Goal: Information Seeking & Learning: Understand process/instructions

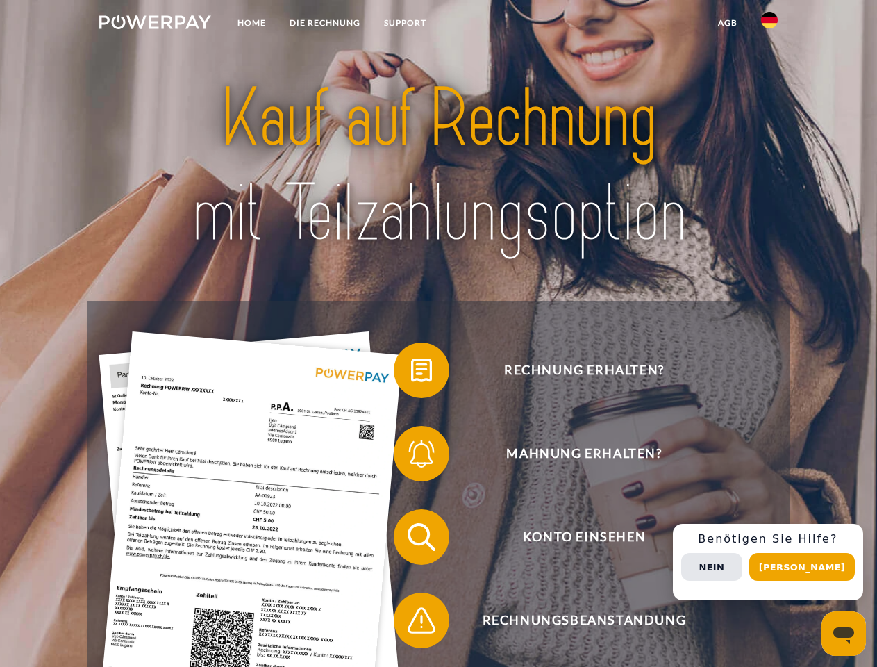
click at [155, 24] on img at bounding box center [155, 22] width 112 height 14
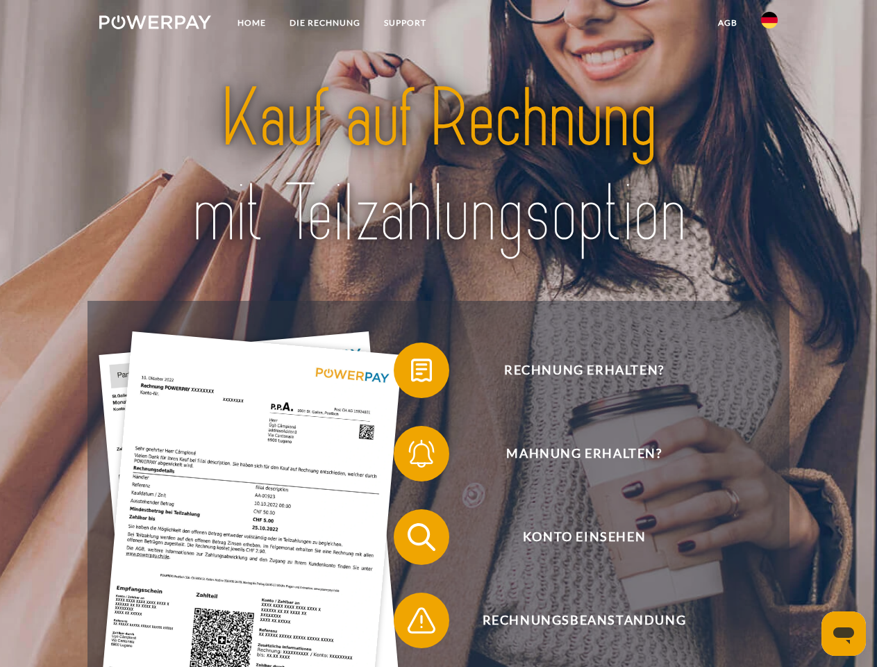
click at [770, 24] on img at bounding box center [769, 20] width 17 height 17
click at [727, 23] on link "agb" at bounding box center [727, 22] width 43 height 25
click at [411, 373] on span at bounding box center [400, 370] width 69 height 69
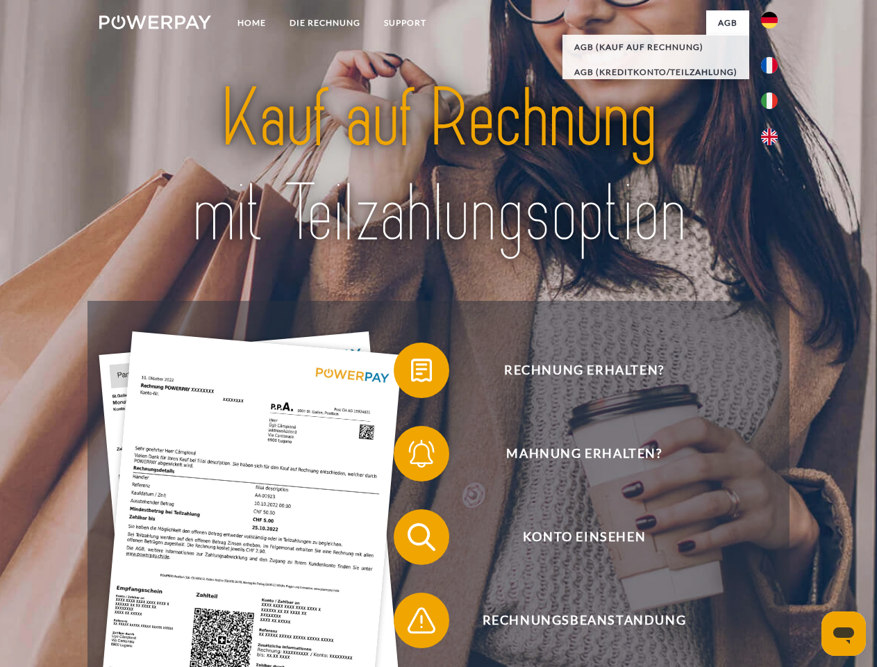
click at [411, 456] on div "Rechnung erhalten? Mahnung erhalten? Konto einsehen" at bounding box center [439, 579] width 702 height 556
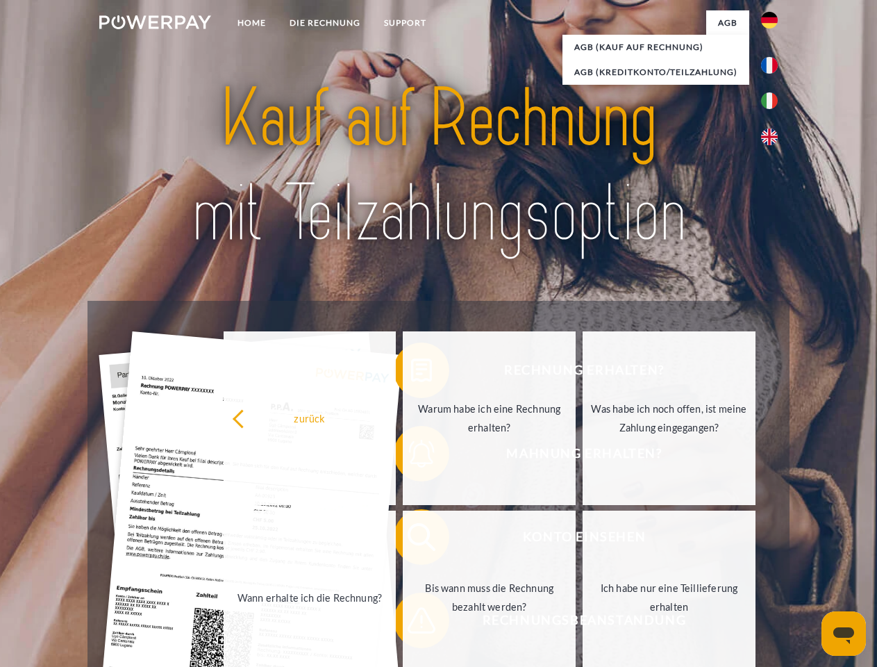
click at [411, 540] on link "Bis wann muss die Rechnung bezahlt werden?" at bounding box center [489, 598] width 173 height 174
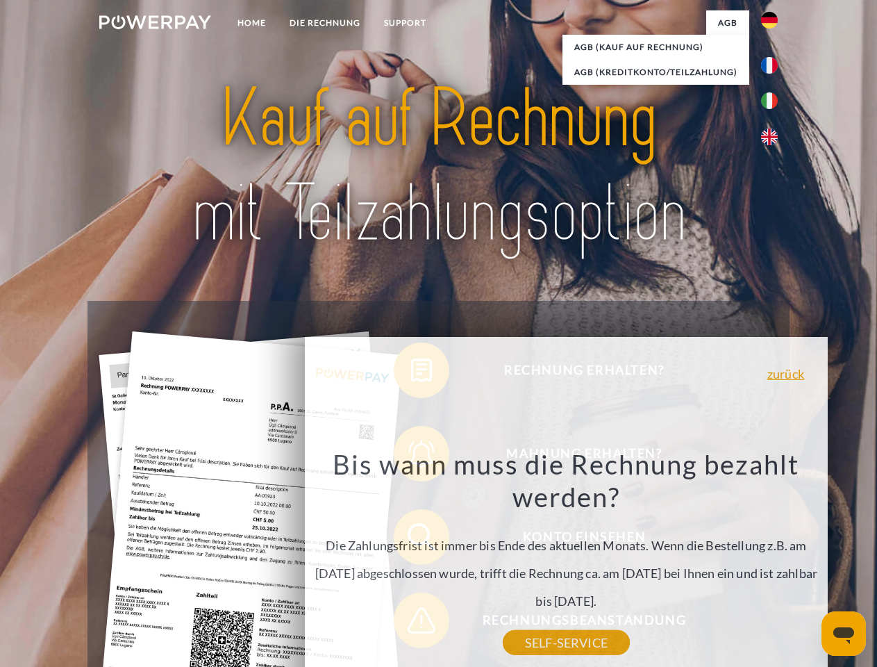
click at [411, 623] on div "Rechnung erhalten? Mahnung erhalten? Konto einsehen" at bounding box center [439, 579] width 702 height 556
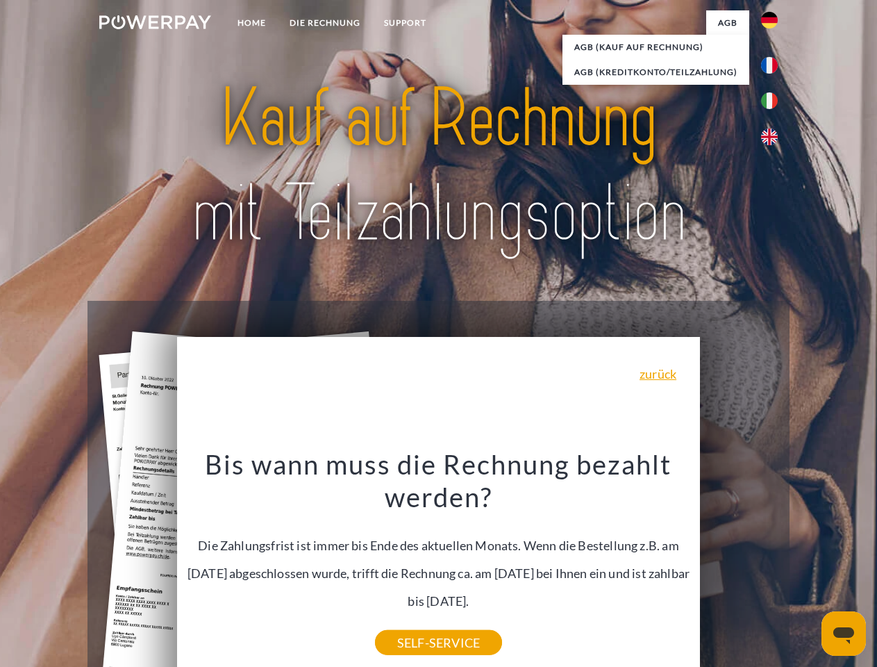
click at [773, 562] on div "Rechnung erhalten? Mahnung erhalten? Konto einsehen" at bounding box center [439, 579] width 702 height 556
click at [739, 565] on span "Konto einsehen" at bounding box center [584, 537] width 340 height 56
click at [807, 567] on header "Home DIE RECHNUNG SUPPORT" at bounding box center [438, 479] width 877 height 959
